Goal: Find specific page/section: Find specific page/section

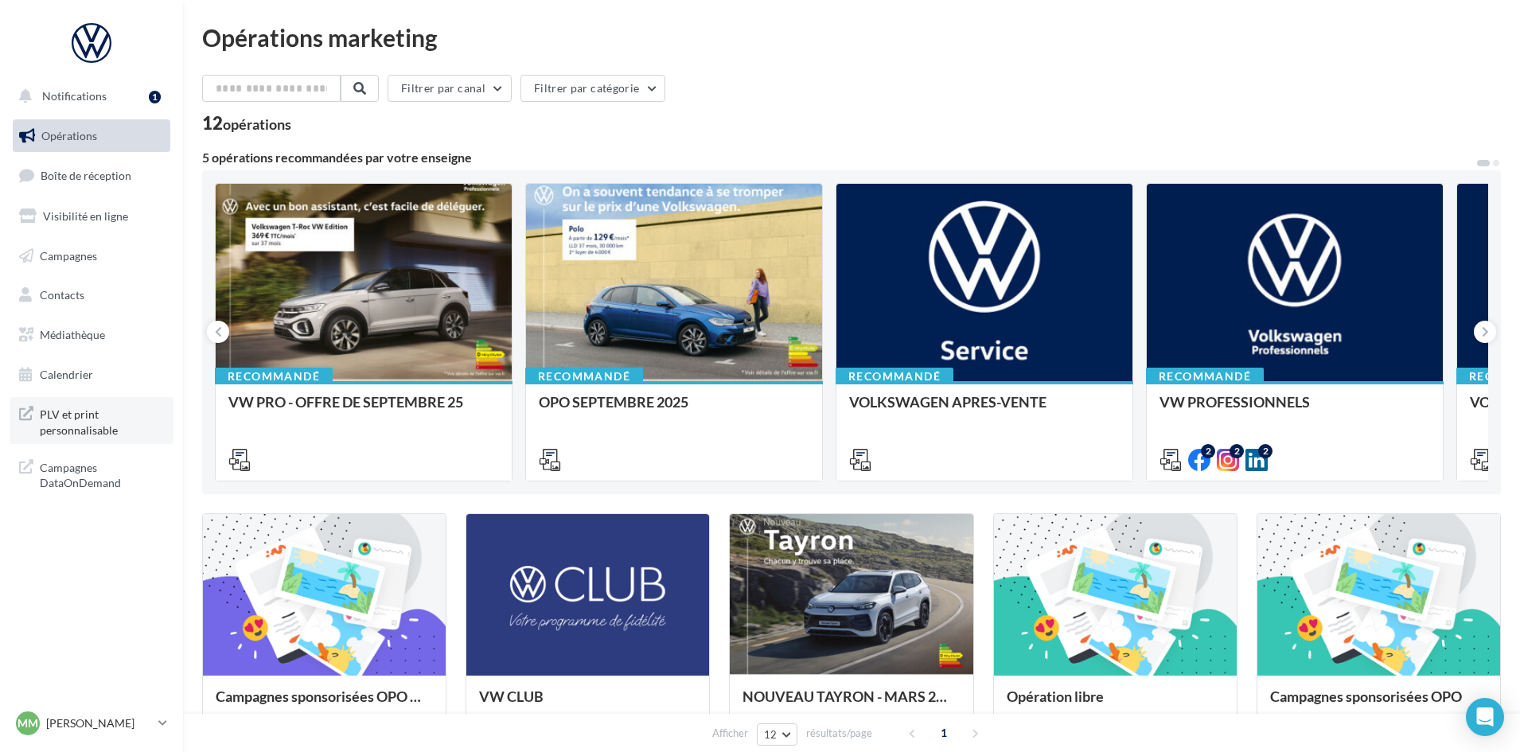
click at [95, 419] on span "PLV et print personnalisable" at bounding box center [102, 420] width 124 height 34
click at [961, 72] on div "Opérations marketing Filtrer par canal Filtrer par catégorie 12 opérations 5 op…" at bounding box center [851, 566] width 1299 height 1083
click at [127, 735] on link "MM Mangin MANON vw-mama-77400" at bounding box center [92, 723] width 158 height 30
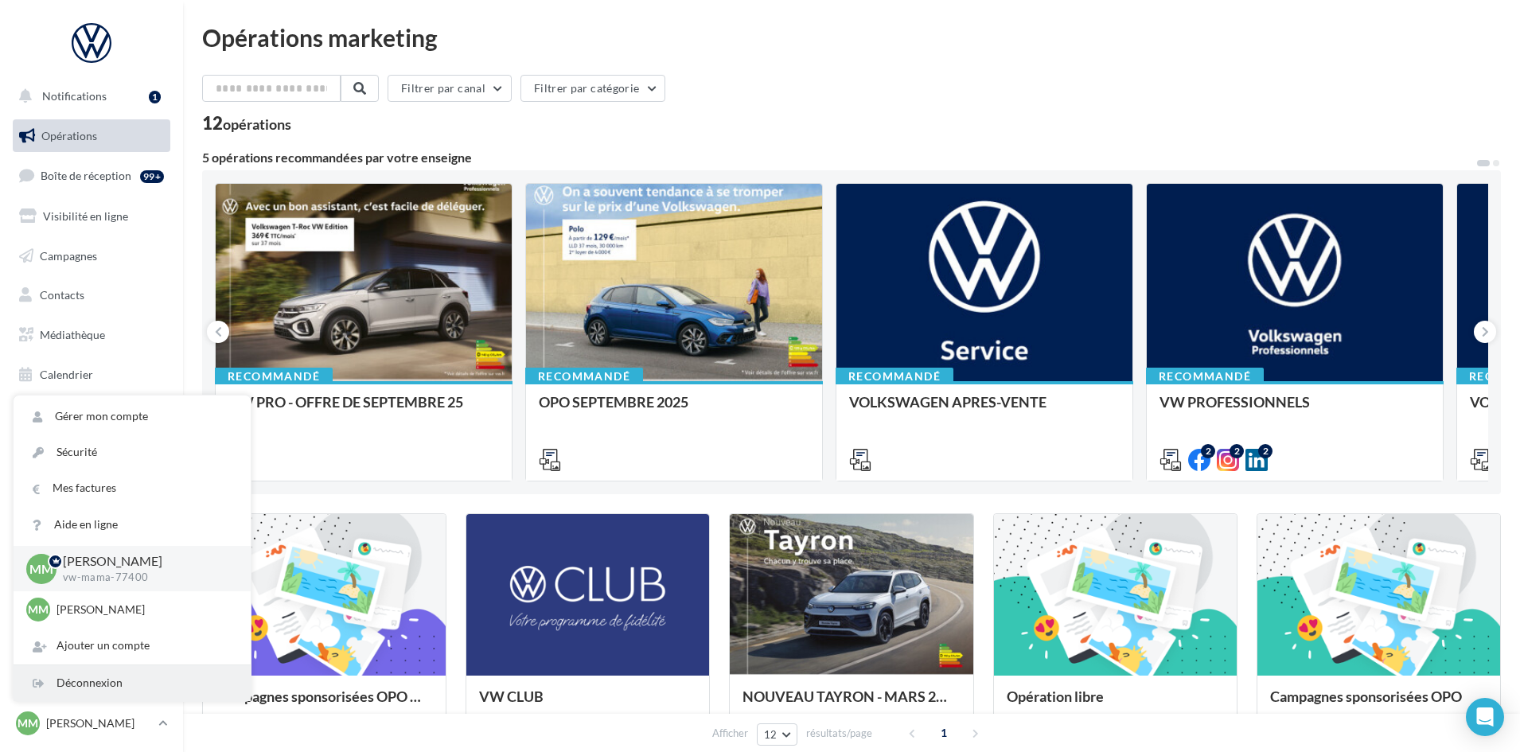
click at [128, 678] on div "Déconnexion" at bounding box center [132, 683] width 237 height 36
